Goal: Transaction & Acquisition: Purchase product/service

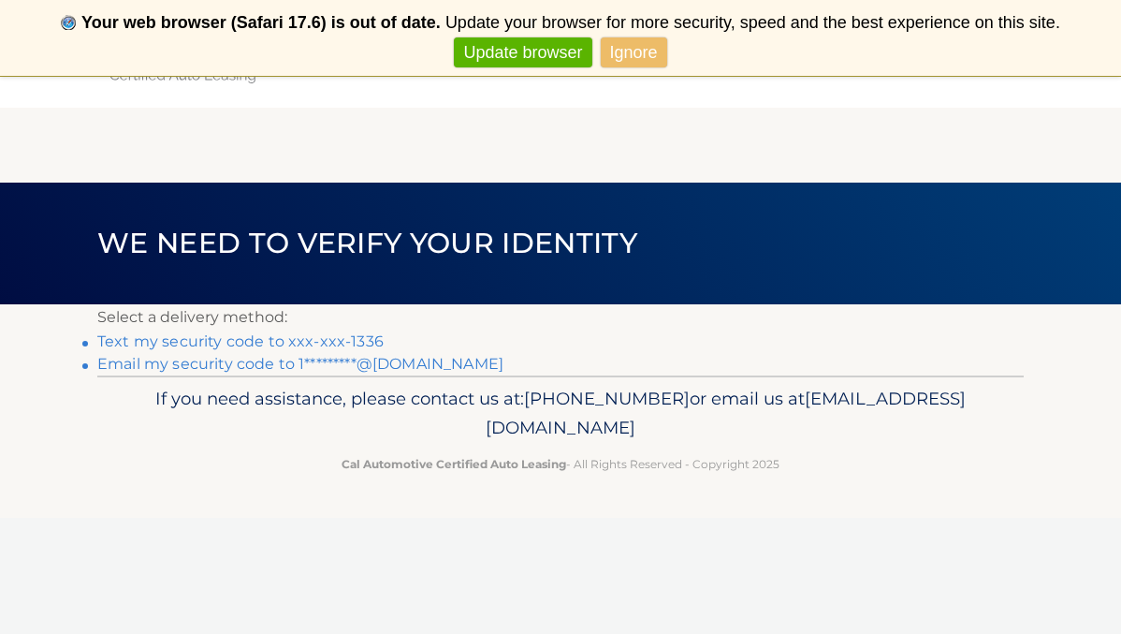
click at [303, 341] on link "Text my security code to xxx-xxx-1336" at bounding box center [240, 341] width 286 height 18
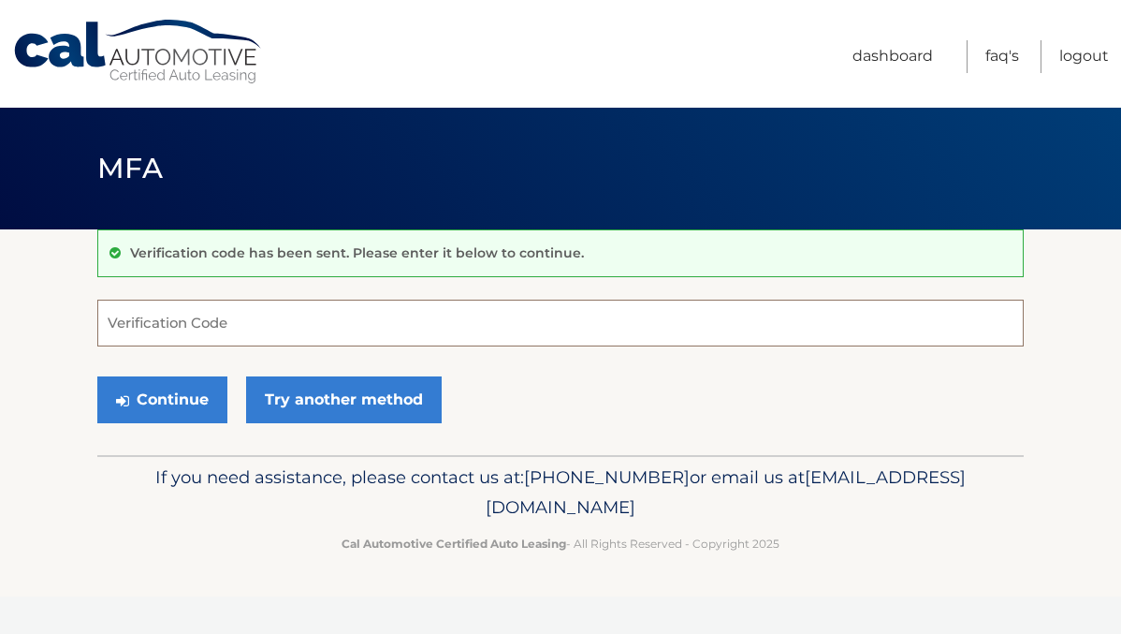
click at [171, 319] on input "Verification Code" at bounding box center [560, 322] width 926 height 47
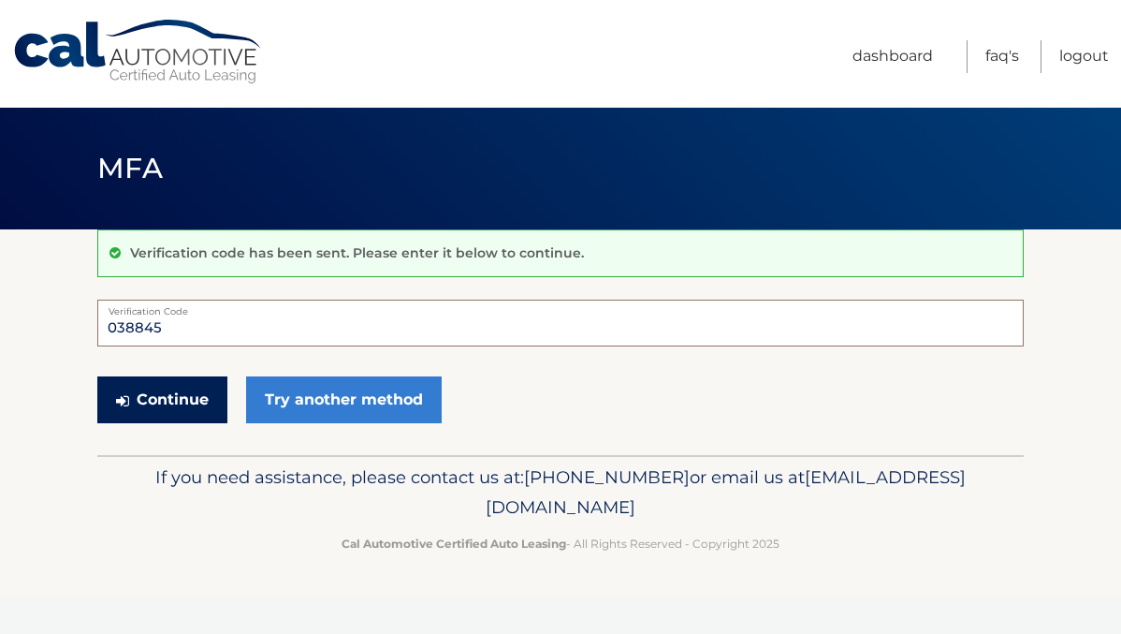
type input "038845"
click at [150, 413] on button "Continue" at bounding box center [162, 399] width 130 height 47
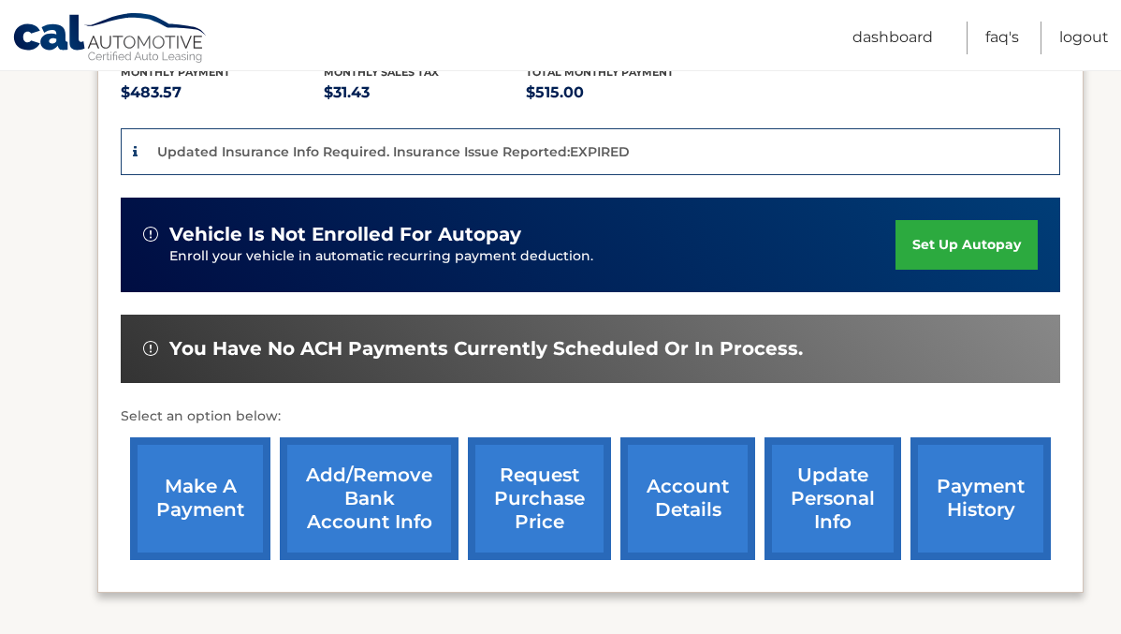
scroll to position [416, 0]
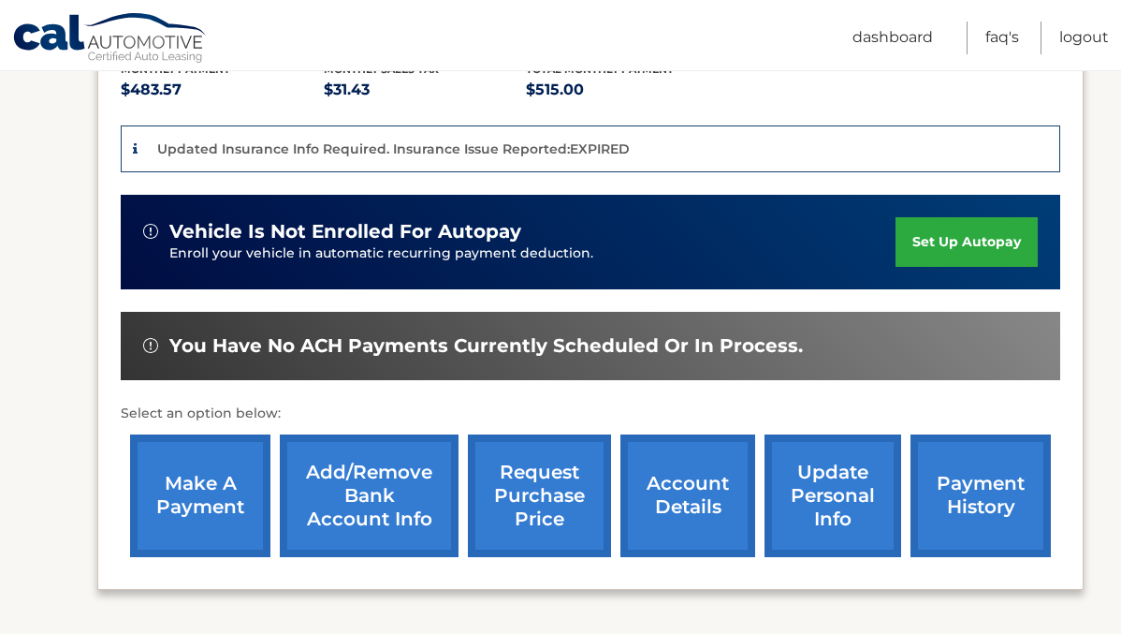
click at [230, 495] on link "make a payment" at bounding box center [200, 495] width 140 height 123
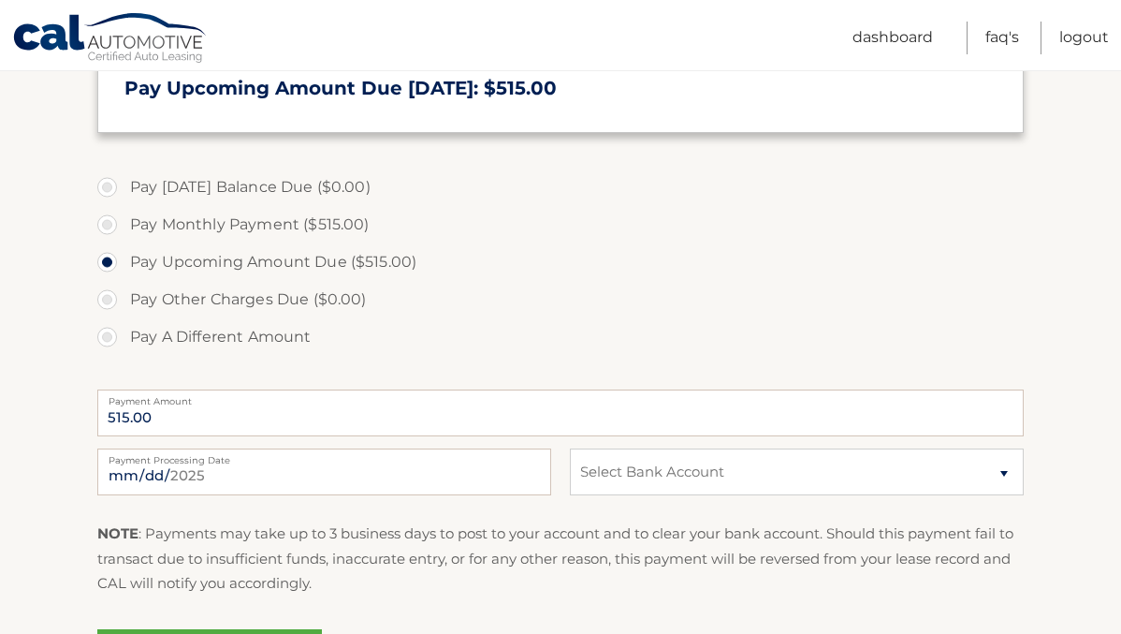
scroll to position [480, 0]
select select "YmQxMjc0ZGQtNzBlNi00MzM1LWJiZDktNDA2YWNlNTg3YWFh"
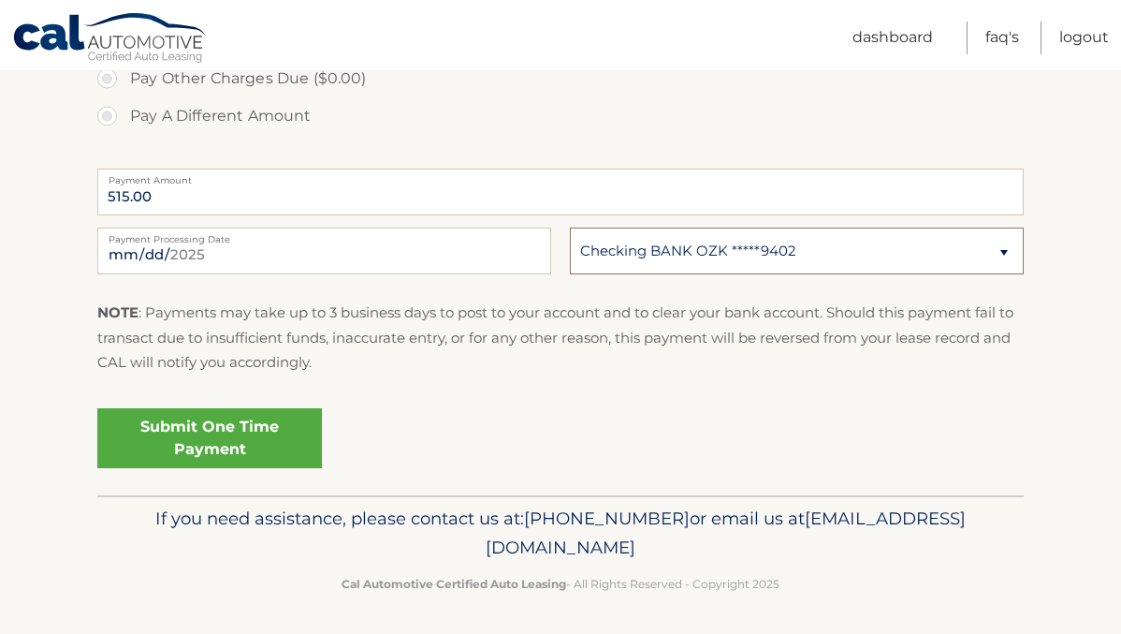
scroll to position [699, 0]
click at [190, 427] on link "Submit One Time Payment" at bounding box center [209, 439] width 225 height 60
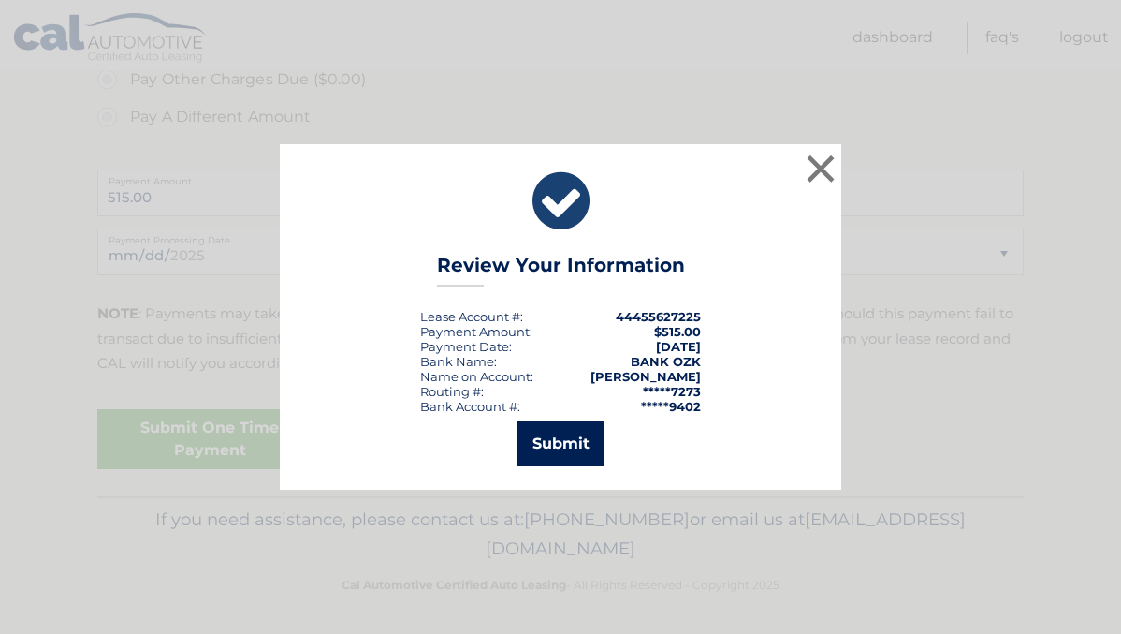
click at [564, 439] on button "Submit" at bounding box center [561, 443] width 87 height 45
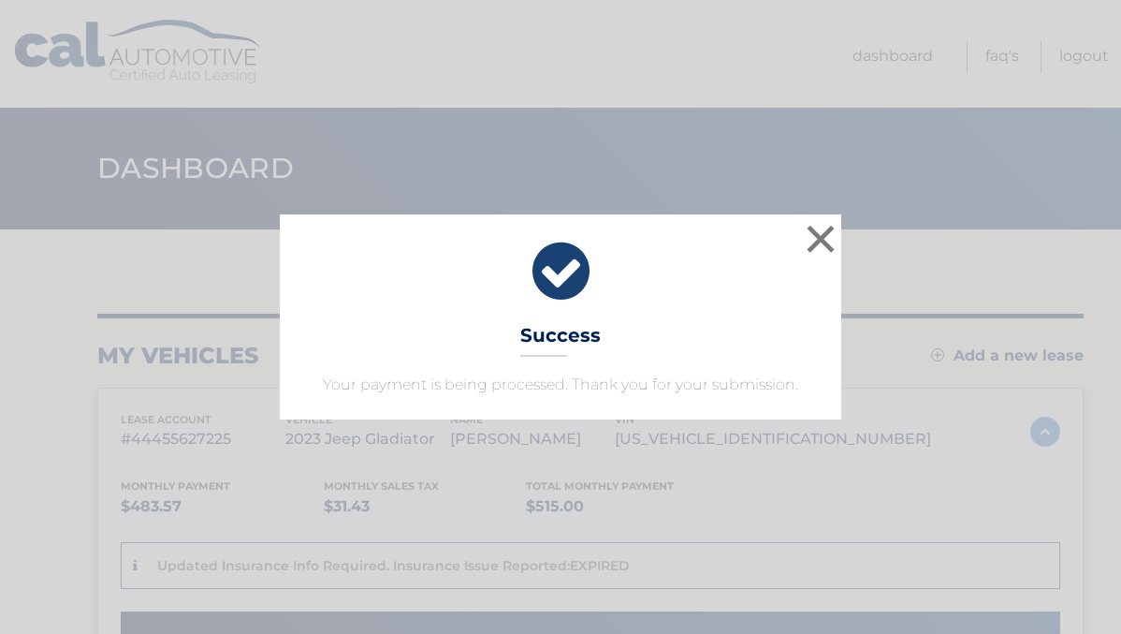
click at [816, 239] on button "×" at bounding box center [820, 238] width 37 height 37
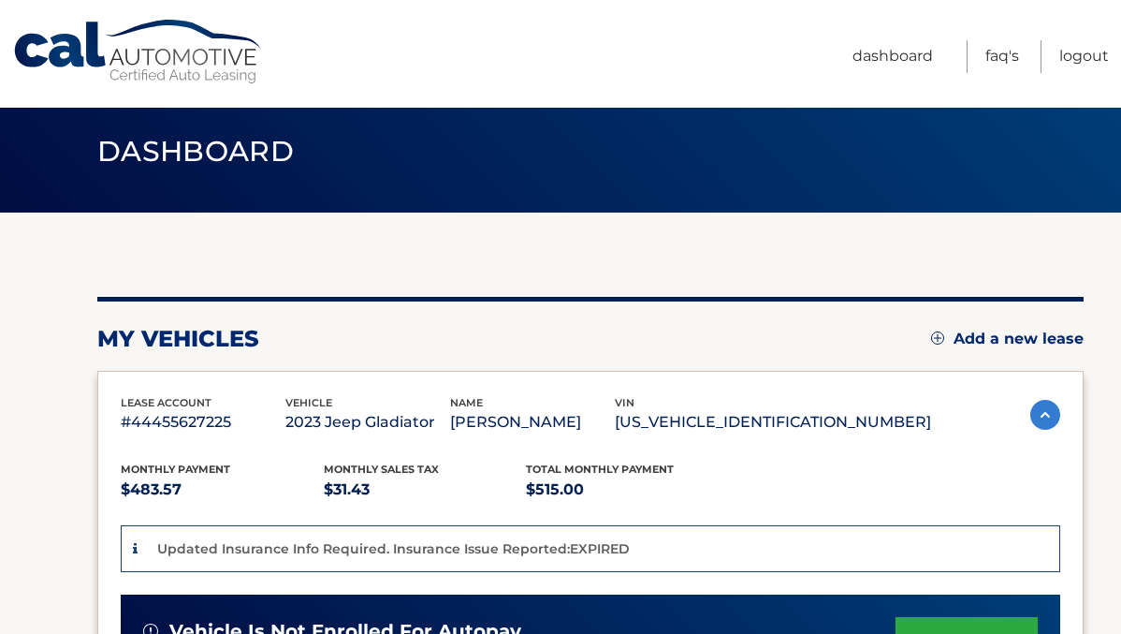
scroll to position [26, 0]
